Goal: Download file/media

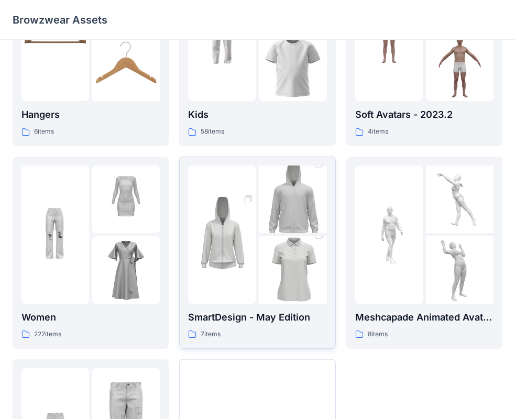
scroll to position [105, 0]
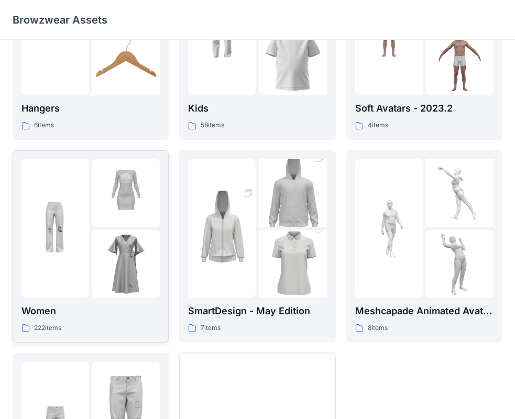
click at [111, 288] on img at bounding box center [126, 264] width 68 height 68
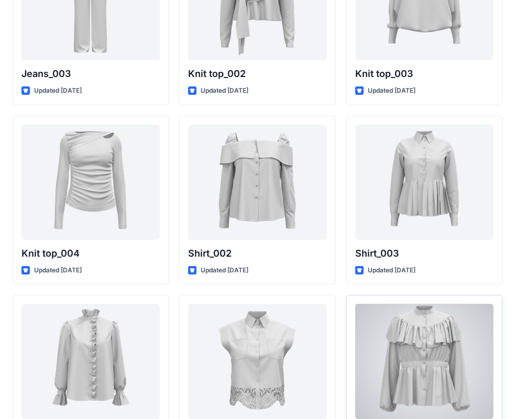
scroll to position [2807, 0]
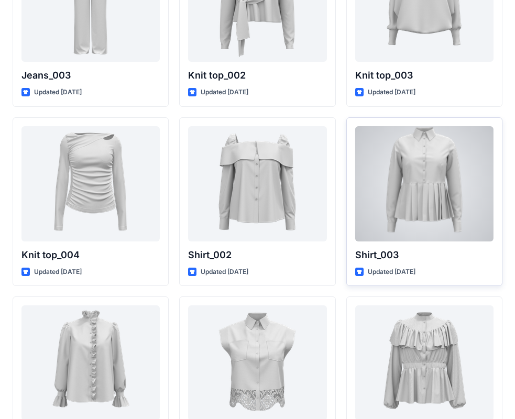
click at [444, 205] on div at bounding box center [424, 183] width 138 height 115
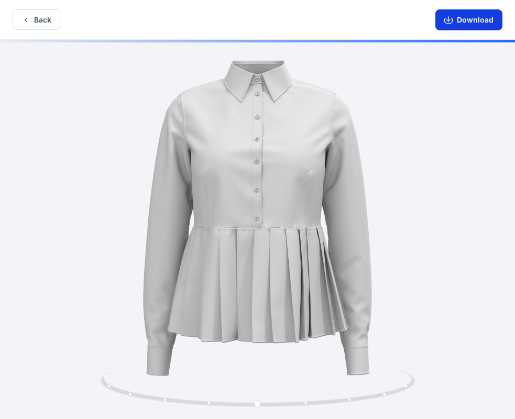
click at [478, 22] on button "Download" at bounding box center [468, 19] width 67 height 21
